Goal: Transaction & Acquisition: Purchase product/service

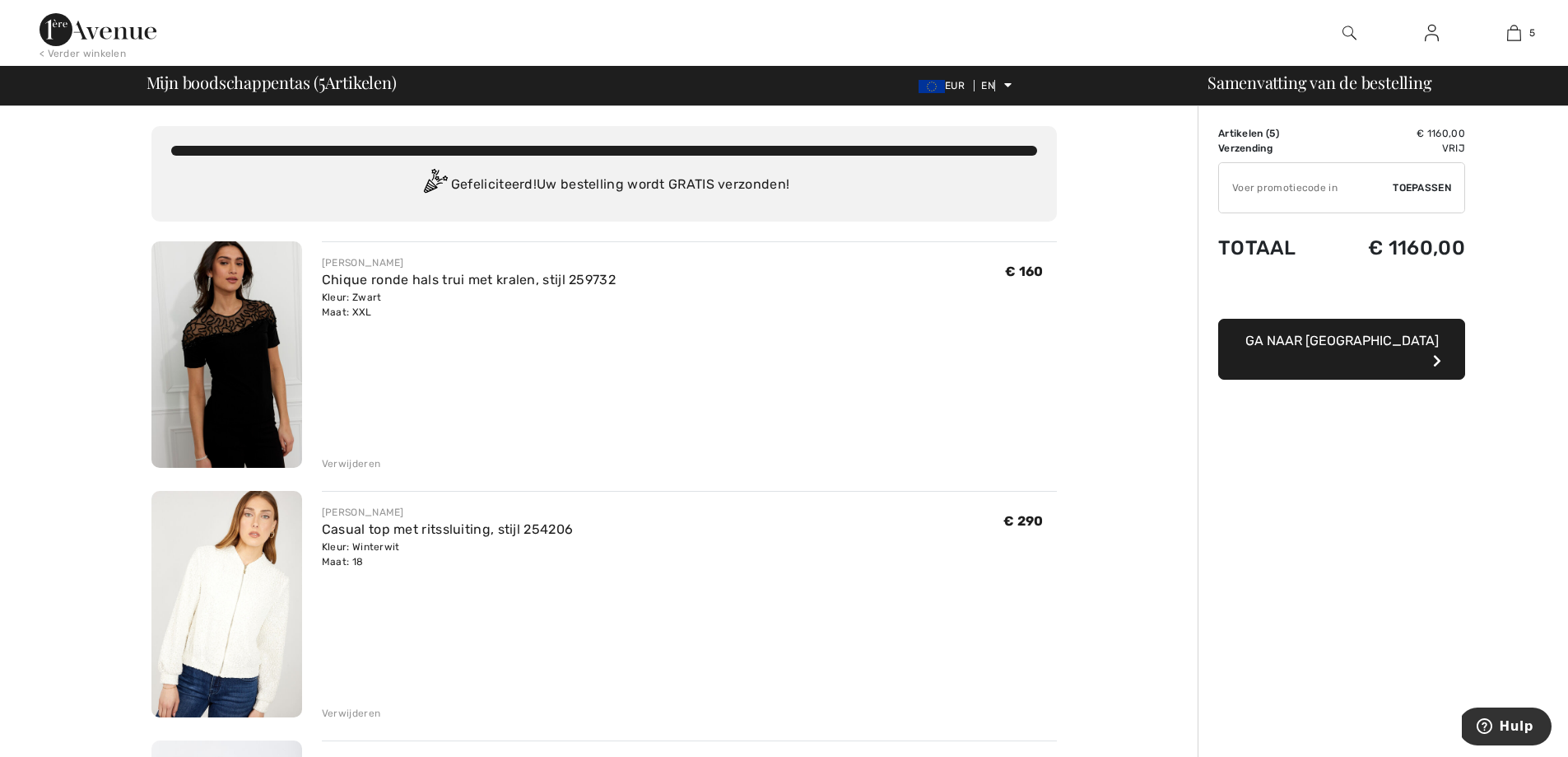
click at [350, 464] on font "Verwijderen" at bounding box center [350, 463] width 58 height 12
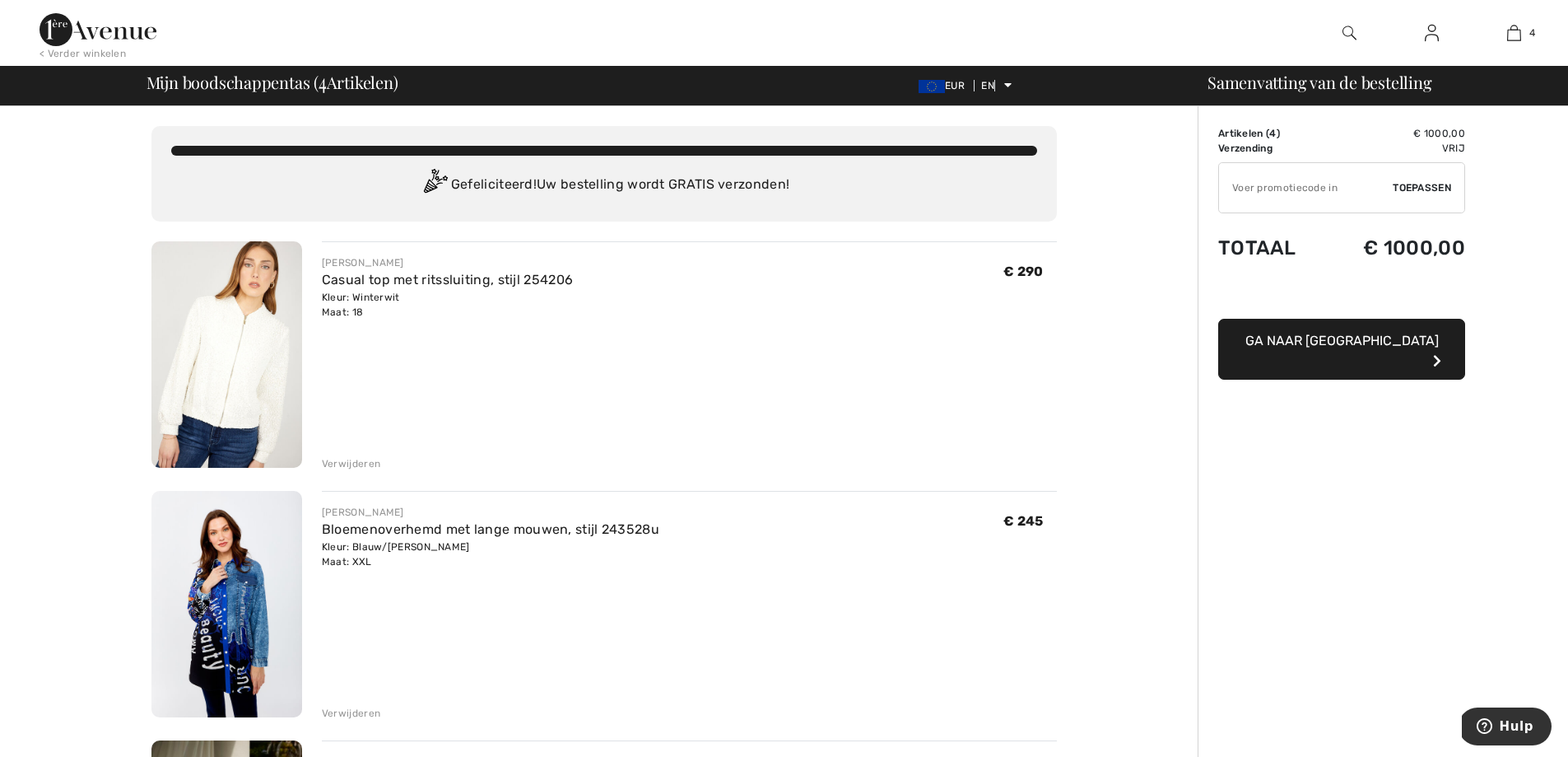
click at [351, 458] on font "Verwijderen" at bounding box center [350, 463] width 58 height 12
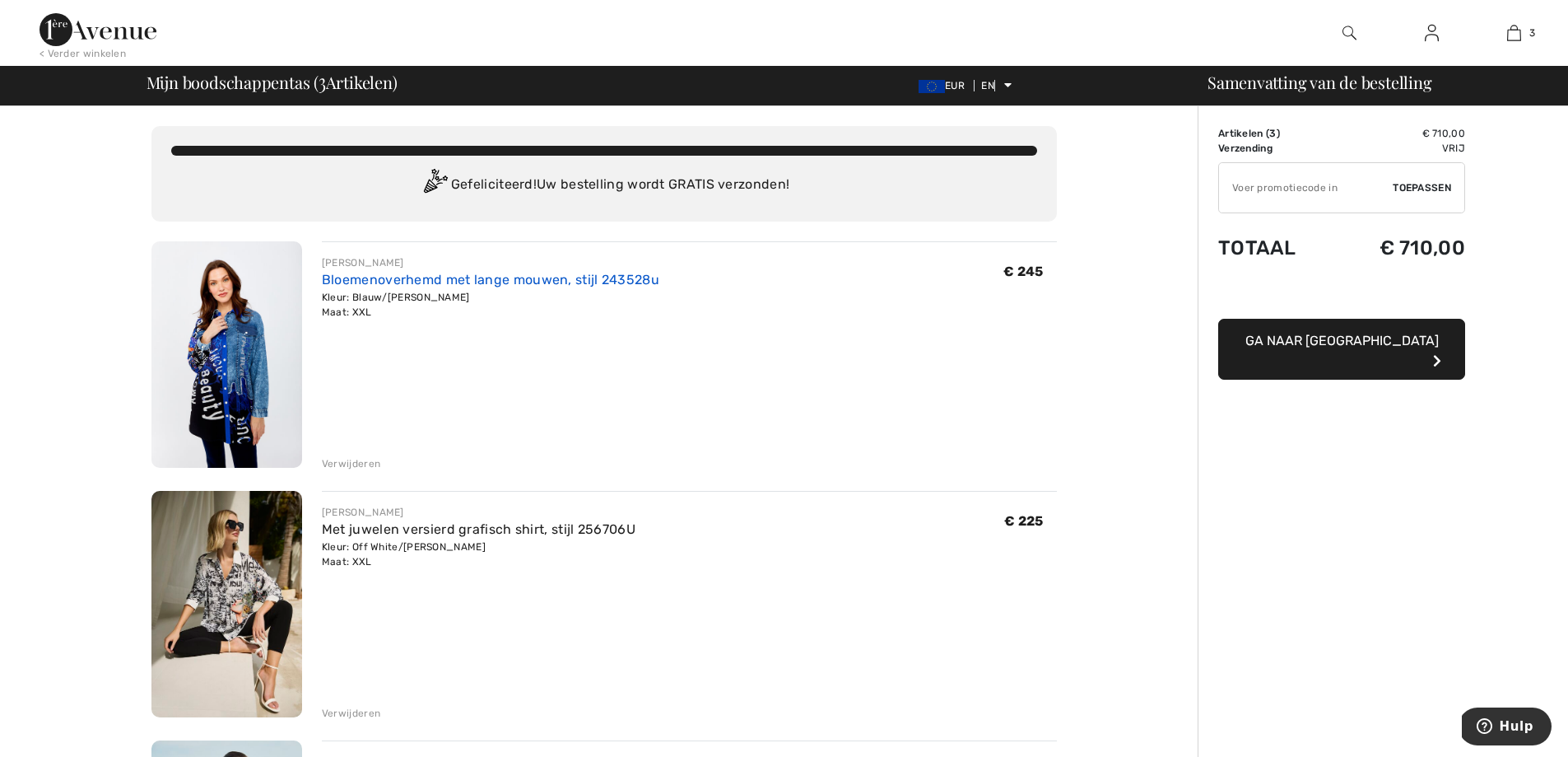
click at [371, 281] on font "Bloemenoverhemd met lange mouwen, stijl 243528u" at bounding box center [491, 280] width 338 height 16
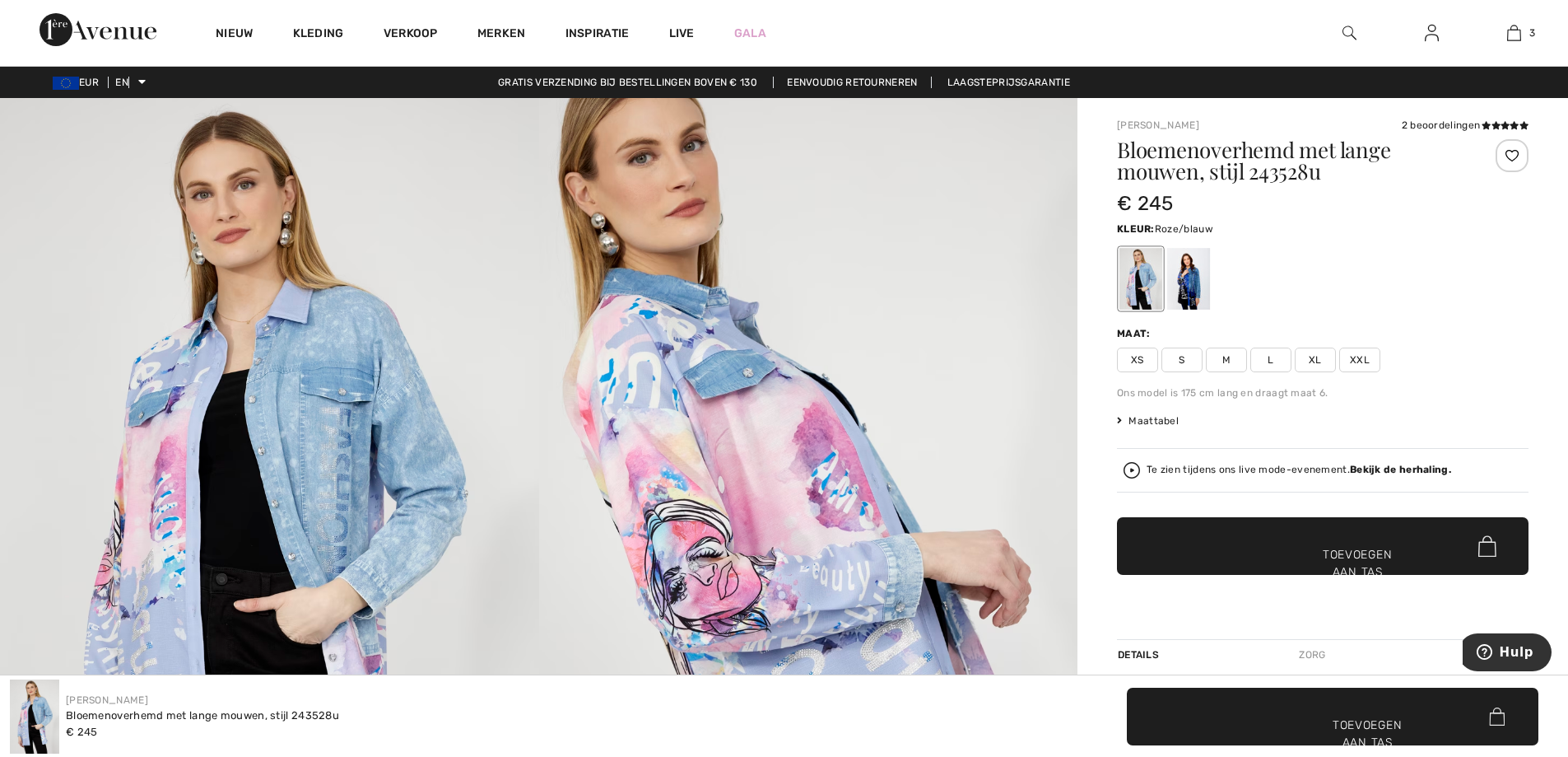
checkbox input "true"
click at [1363, 365] on font "XXL" at bounding box center [1360, 359] width 20 height 12
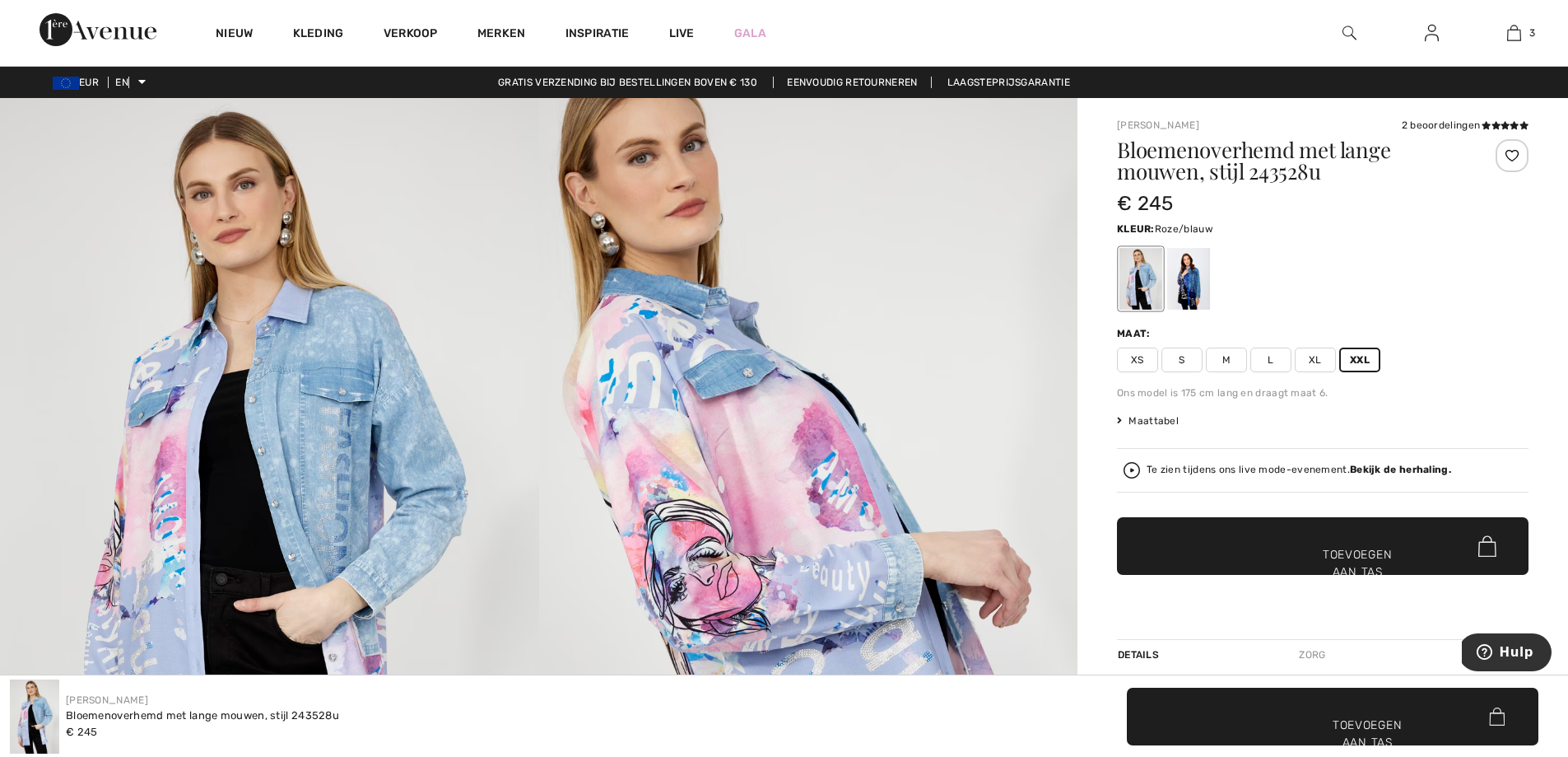
click at [1314, 551] on font "✔ Toegevoegd aan tas" at bounding box center [1337, 572] width 77 height 52
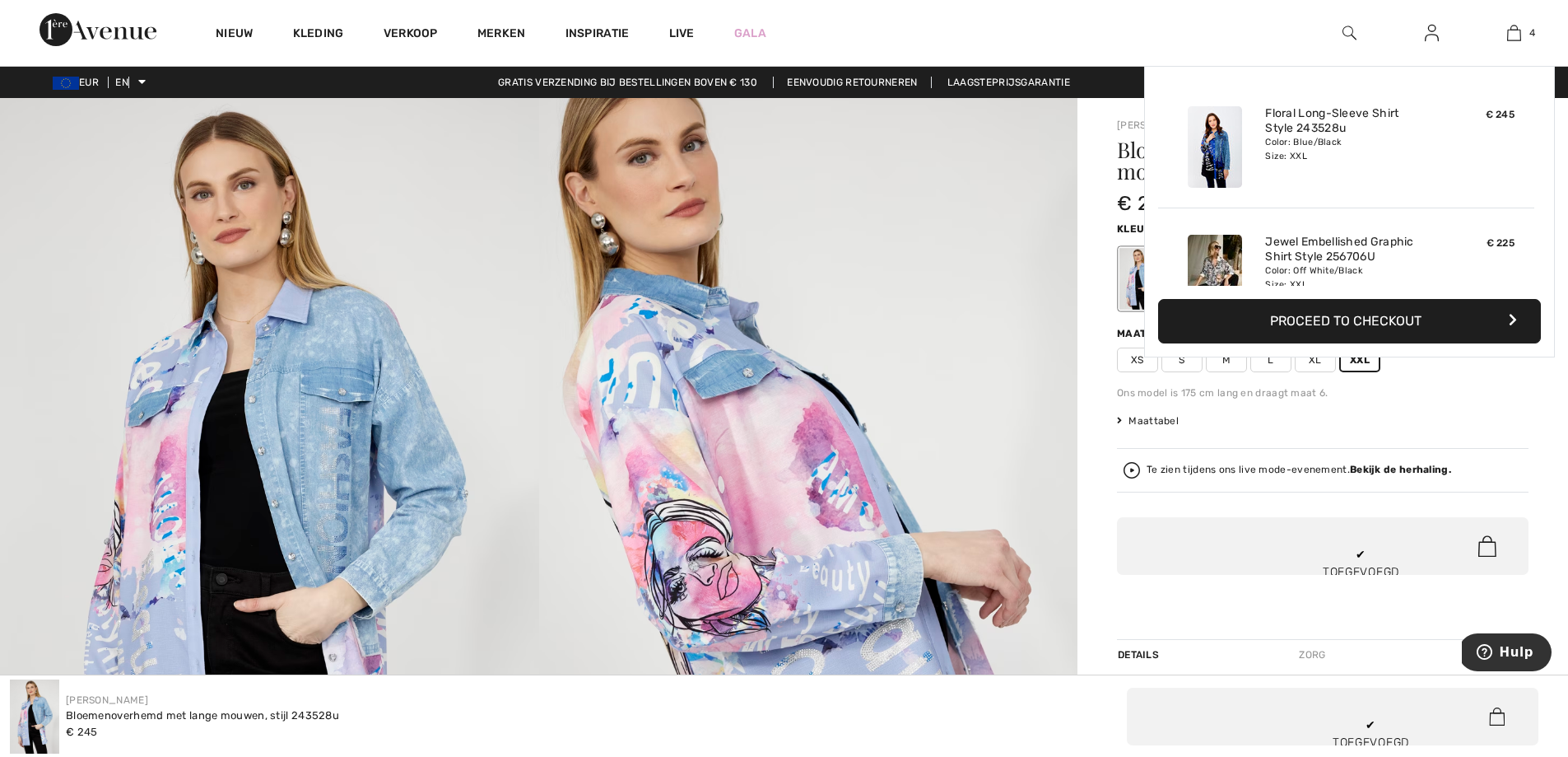
scroll to position [308, 0]
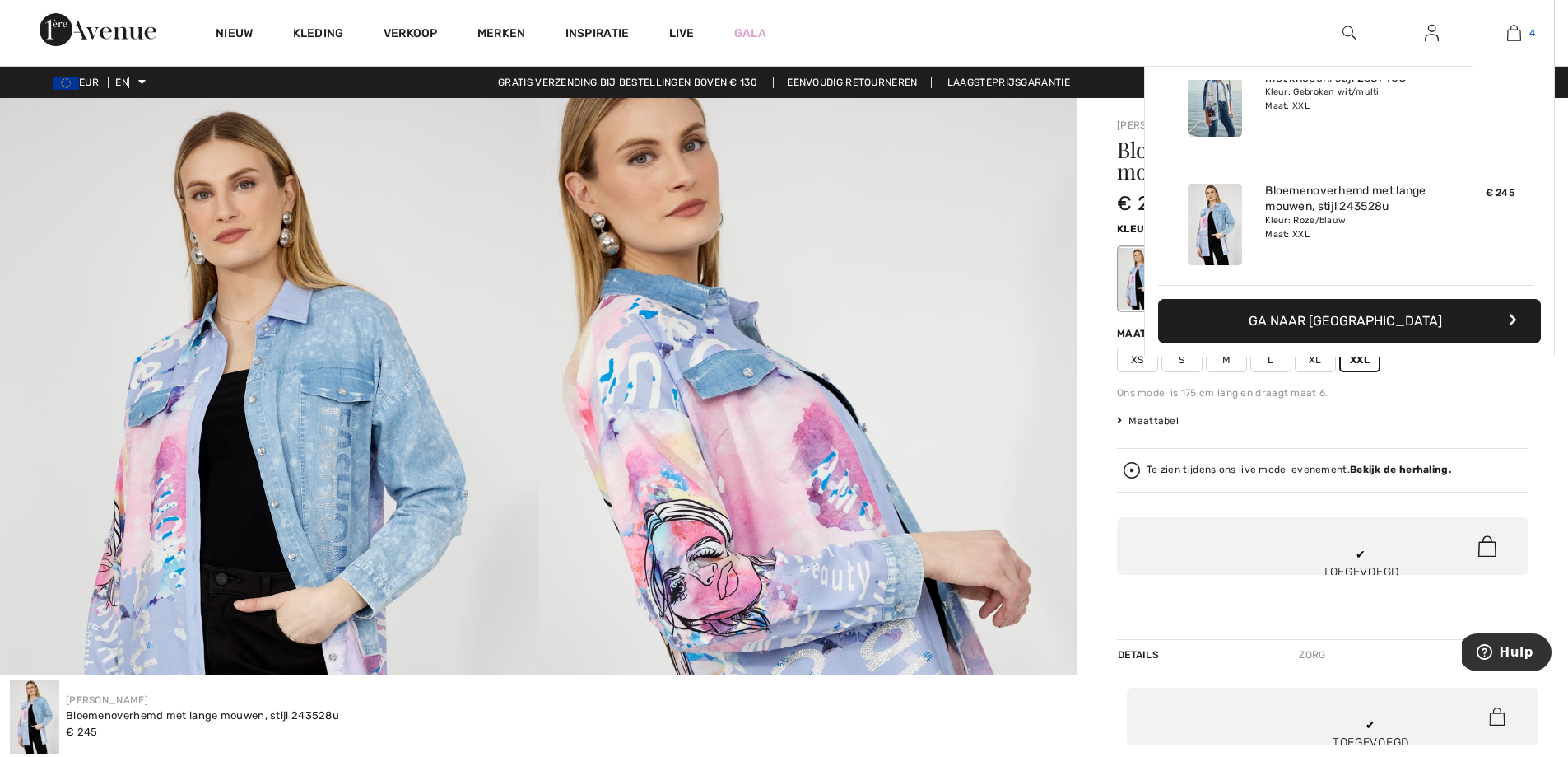
click at [1516, 33] on img at bounding box center [1514, 33] width 14 height 20
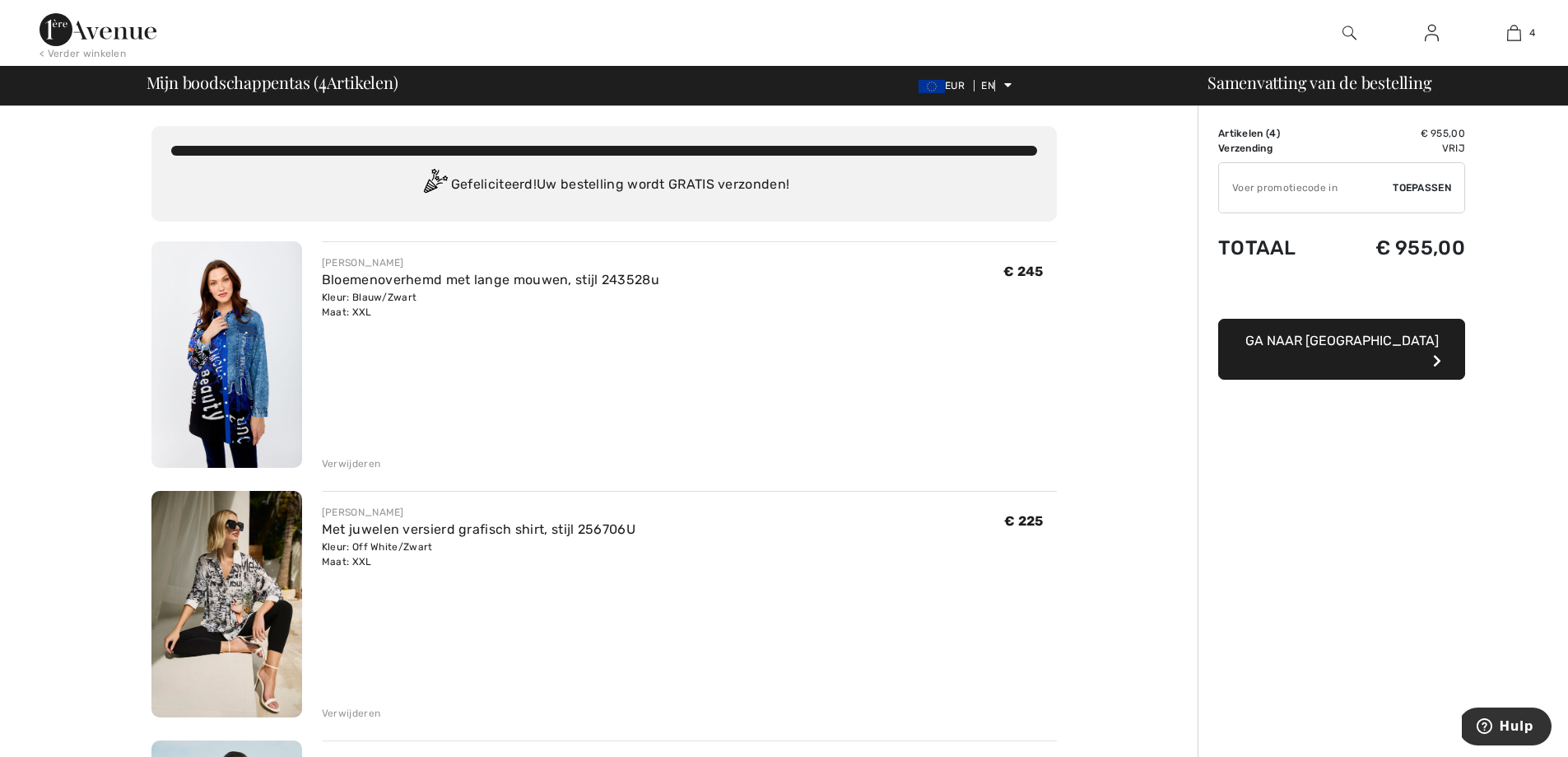
click at [349, 463] on font "Verwijderen" at bounding box center [350, 463] width 58 height 12
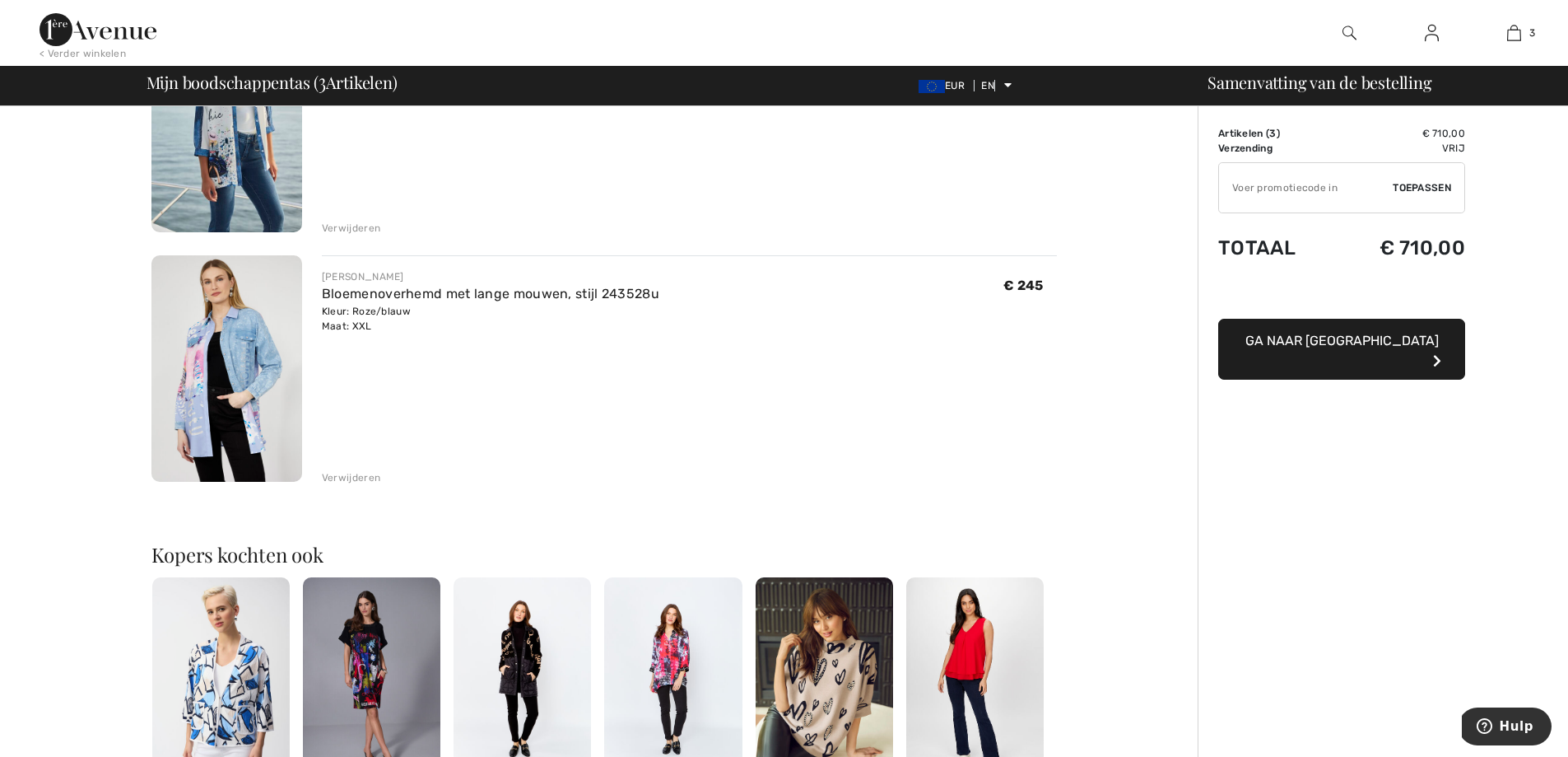
scroll to position [494, 0]
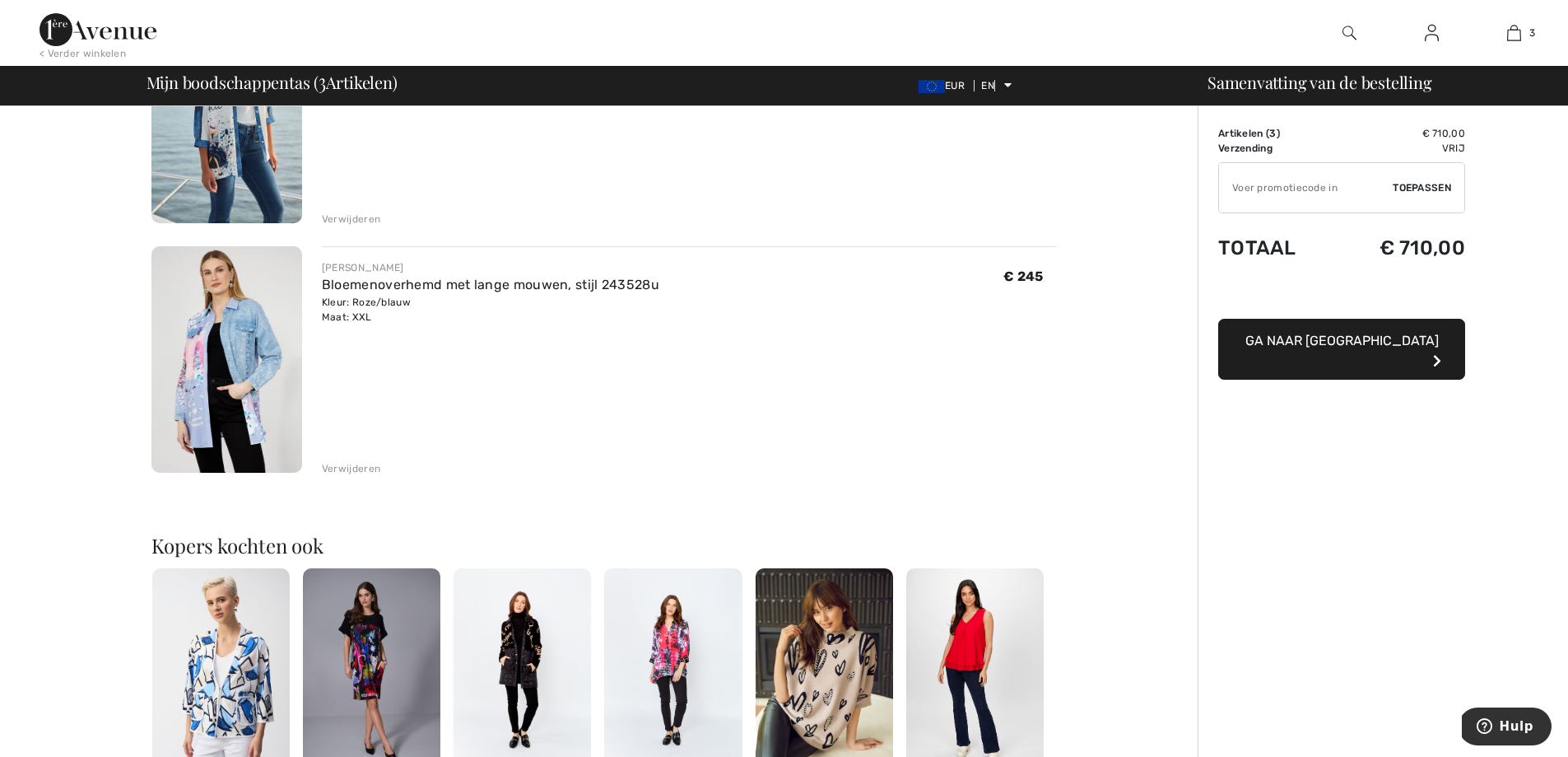
click at [365, 470] on font "Verwijderen" at bounding box center [350, 468] width 58 height 12
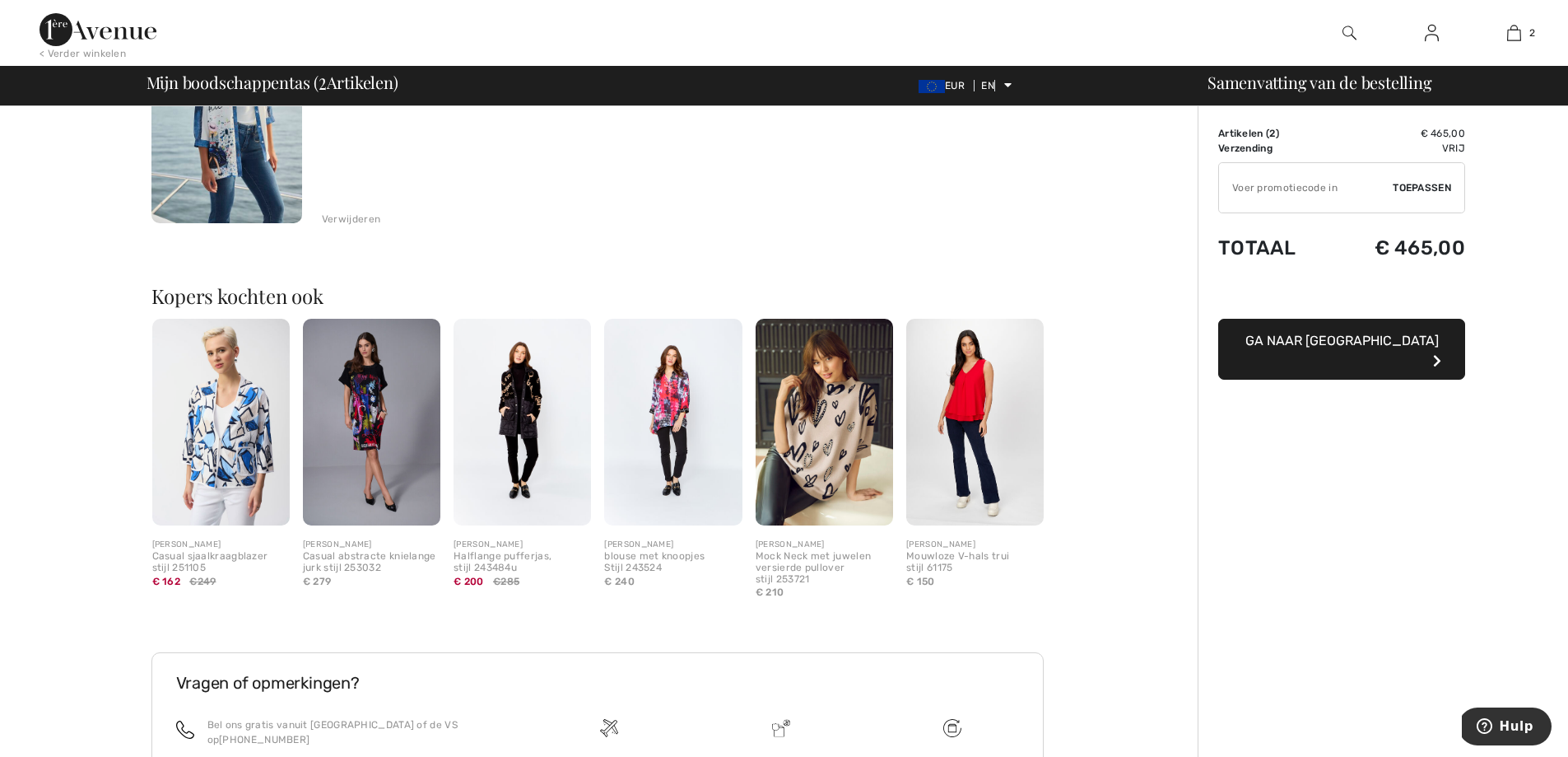
click at [367, 413] on img at bounding box center [372, 422] width 138 height 206
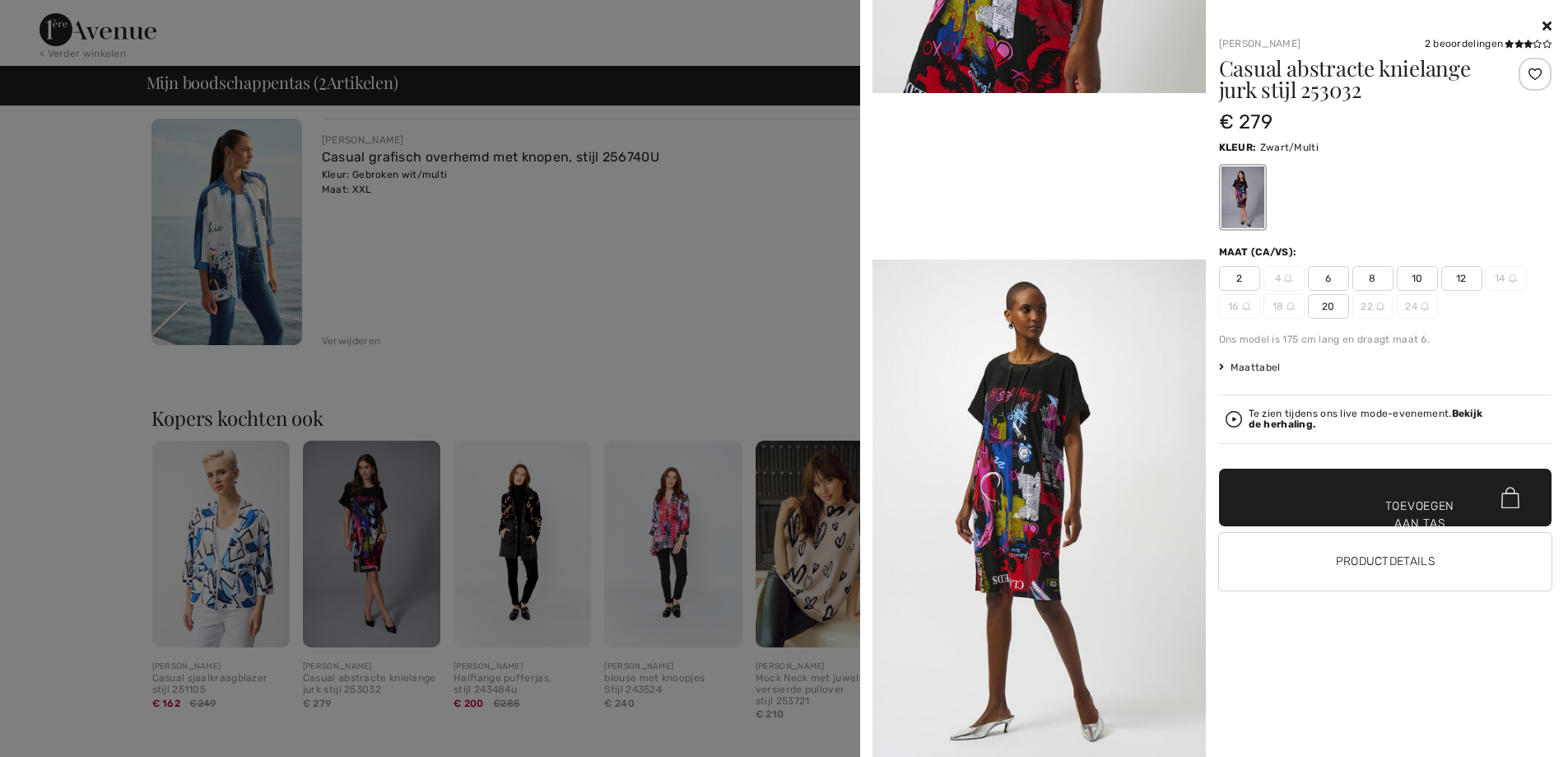
scroll to position [247, 0]
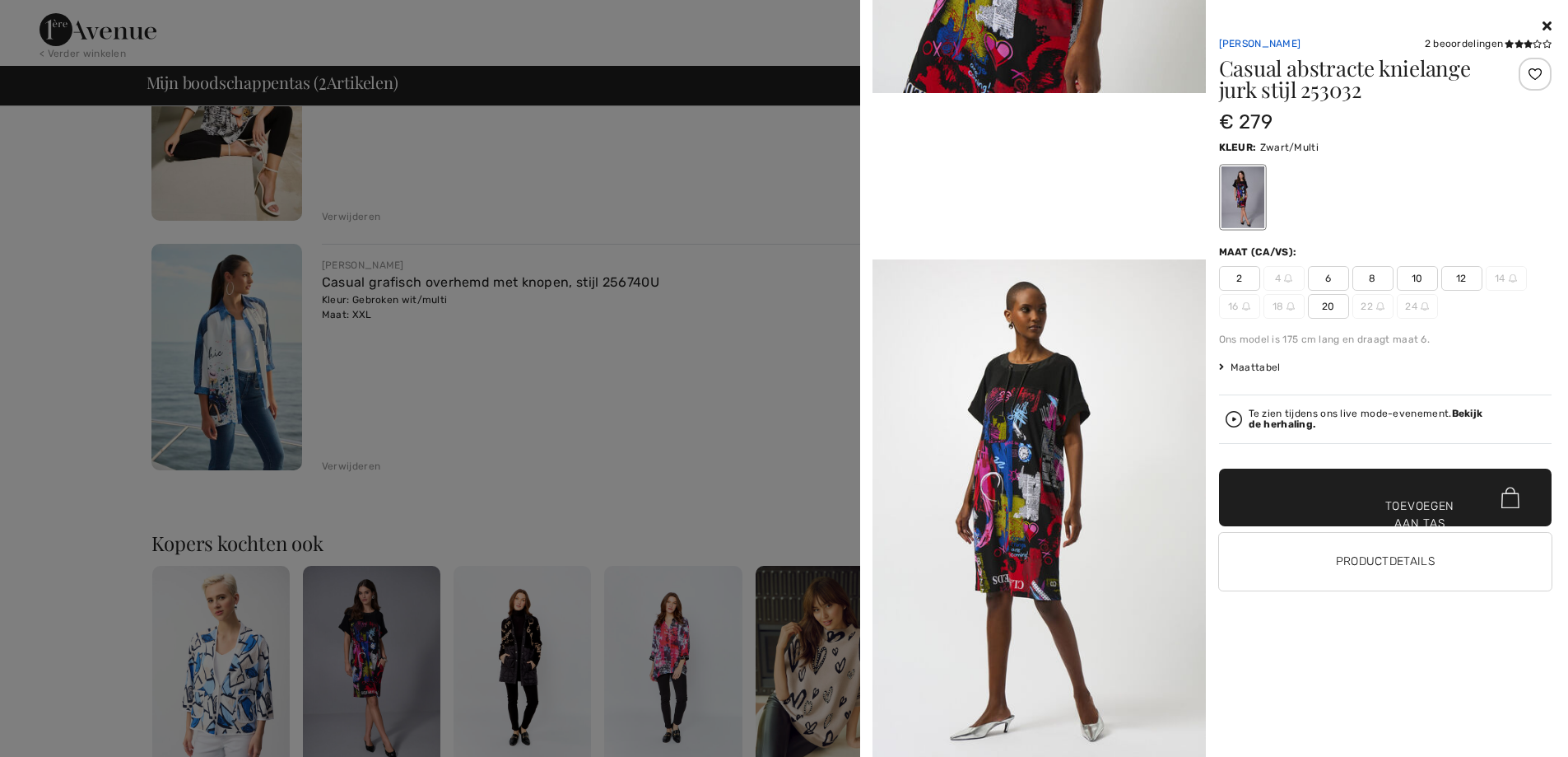
click at [1248, 43] on font "[PERSON_NAME]" at bounding box center [1260, 43] width 82 height 12
